Goal: Register for event/course

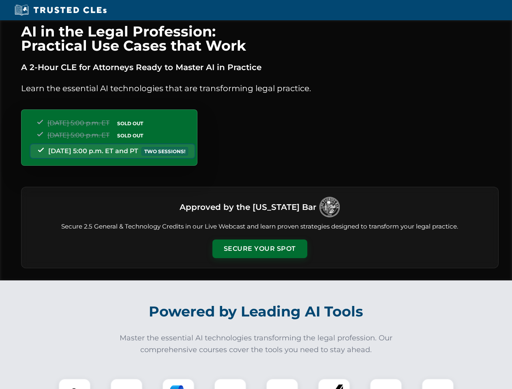
click at [260, 249] on button "Secure Your Spot" at bounding box center [260, 249] width 95 height 19
click at [75, 384] on img at bounding box center [75, 395] width 24 height 24
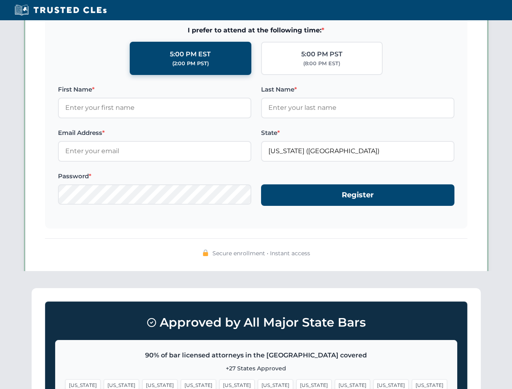
click at [296, 384] on span "[US_STATE]" at bounding box center [313, 386] width 35 height 12
click at [374, 384] on span "[US_STATE]" at bounding box center [391, 386] width 35 height 12
